Goal: Task Accomplishment & Management: Manage account settings

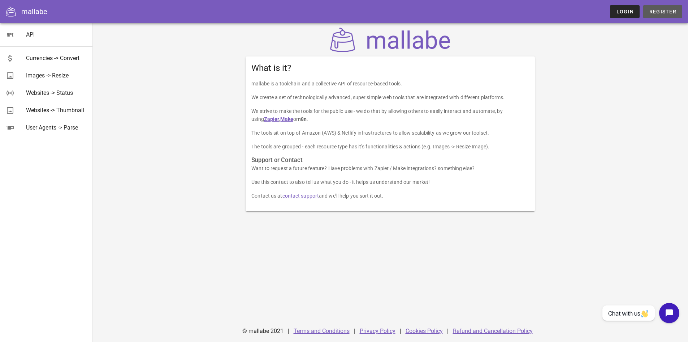
click at [666, 12] on span "Register" at bounding box center [662, 12] width 27 height 6
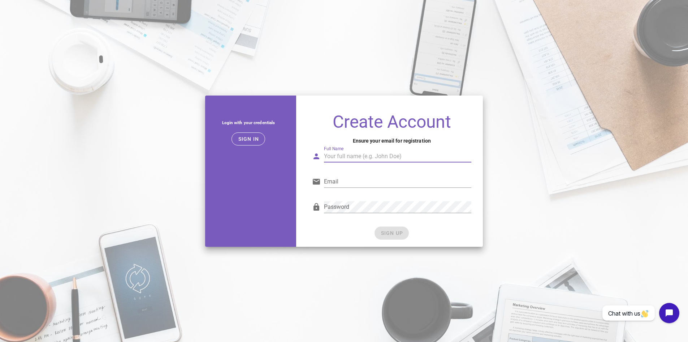
click at [335, 158] on input "Full Name" at bounding box center [397, 156] width 147 height 12
type input "Arturo"
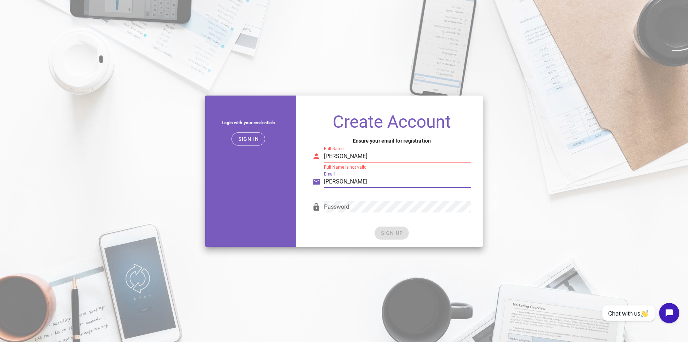
type input "arturodlt83@gmail.com"
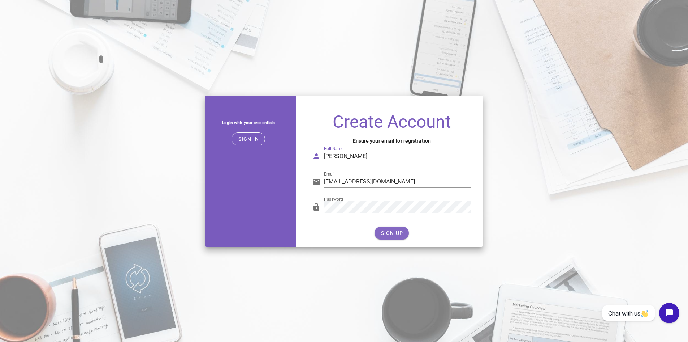
type input "Arturo De la Torre"
click at [388, 231] on span "SIGN UP" at bounding box center [392, 233] width 23 height 6
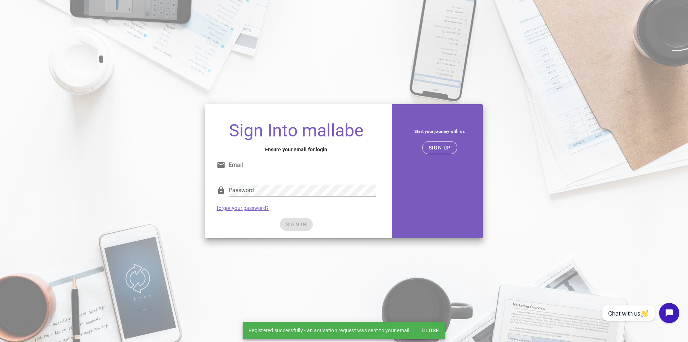
click at [283, 163] on input "Email" at bounding box center [302, 165] width 147 height 12
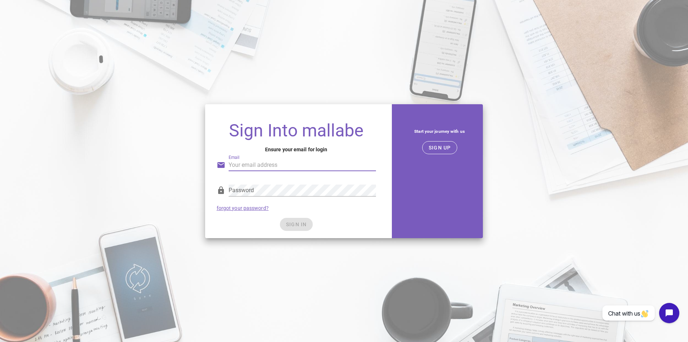
type input "arturodlt83@gmail.com"
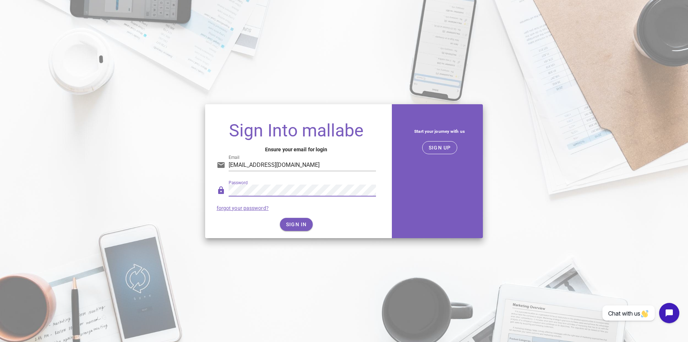
click at [302, 214] on div "Password forgot your password?" at bounding box center [296, 198] width 168 height 38
click at [302, 220] on button "SIGN IN" at bounding box center [296, 224] width 33 height 13
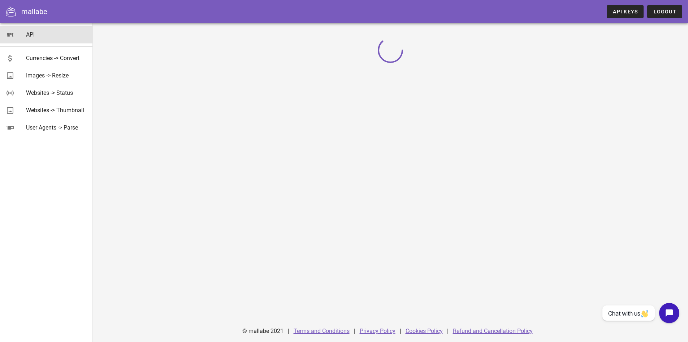
click at [17, 35] on link "API" at bounding box center [46, 34] width 93 height 17
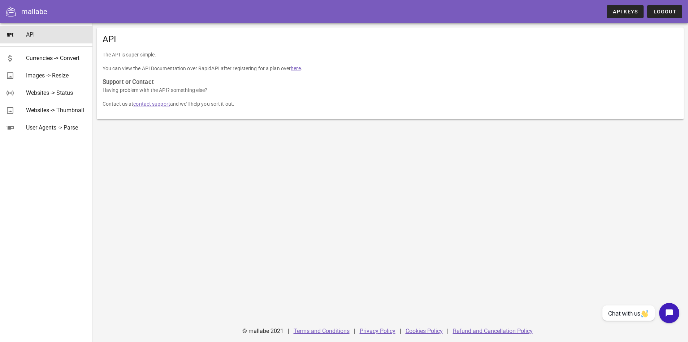
click at [392, 87] on p "Having problem with the API? something else?" at bounding box center [391, 90] width 576 height 8
click at [616, 10] on span "API Keys" at bounding box center [625, 12] width 25 height 6
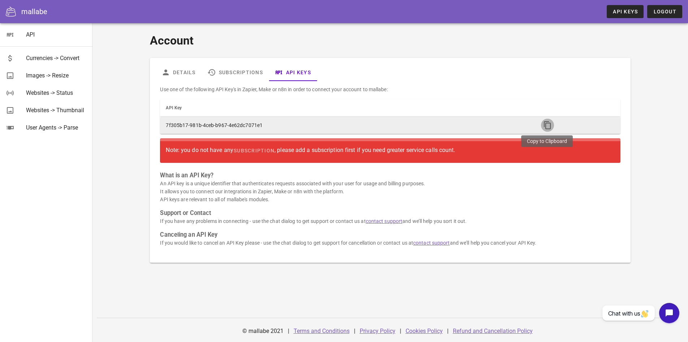
click at [545, 122] on icon "button" at bounding box center [548, 125] width 9 height 9
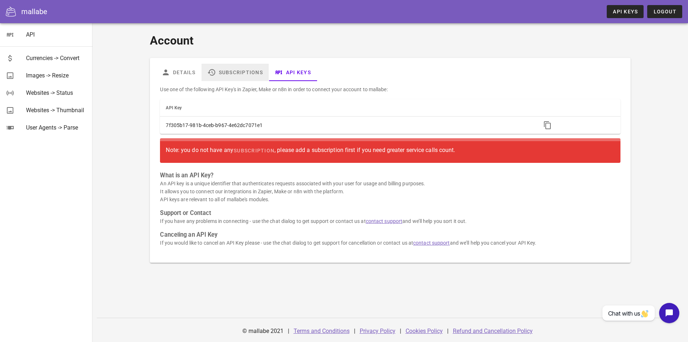
click at [245, 70] on link "Subscriptions" at bounding box center [235, 72] width 67 height 17
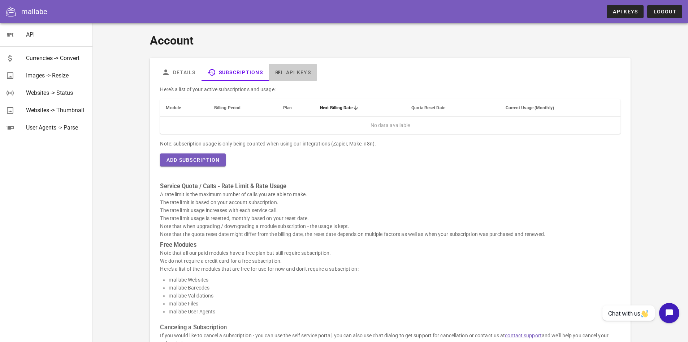
click at [304, 72] on link "API Keys" at bounding box center [293, 72] width 48 height 17
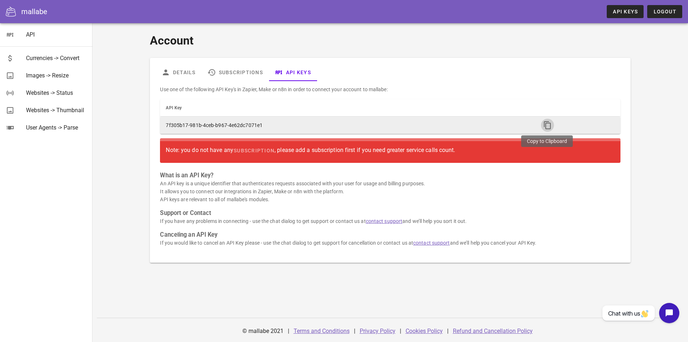
click at [546, 122] on icon "button" at bounding box center [548, 125] width 9 height 9
